Goal: Task Accomplishment & Management: Manage account settings

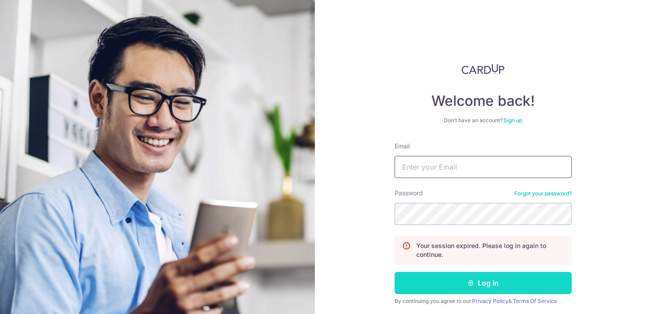
type input "[EMAIL_ADDRESS][DOMAIN_NAME]"
click at [499, 282] on button "Log in" at bounding box center [483, 283] width 177 height 22
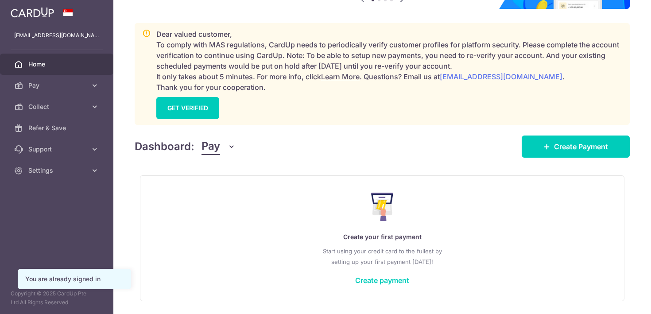
scroll to position [116, 0]
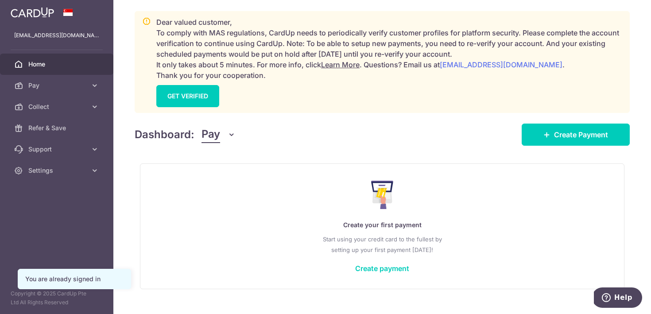
click at [216, 144] on div "Dashboard: Pay Pay Collect Download Report Create Payment" at bounding box center [382, 133] width 495 height 26
click at [216, 140] on span "Pay" at bounding box center [211, 134] width 19 height 17
click at [221, 177] on link "Collect" at bounding box center [248, 180] width 92 height 21
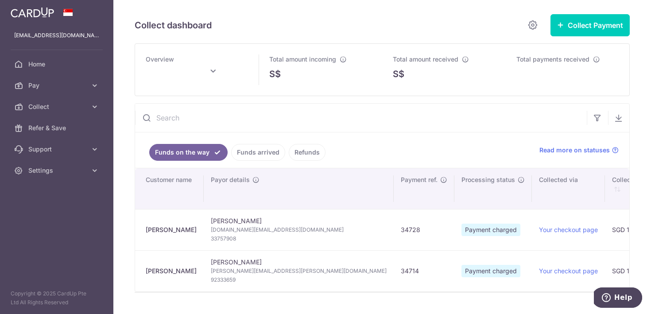
type input "August 2025"
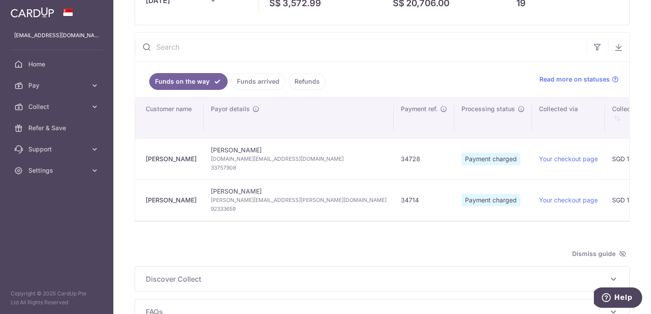
scroll to position [73, 0]
